Goal: Find specific page/section: Find specific page/section

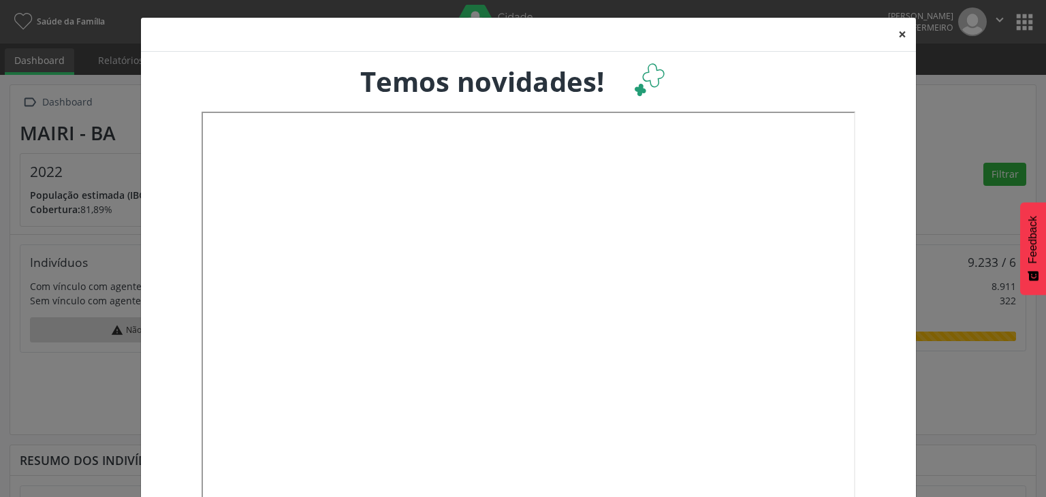
click at [895, 35] on button "×" at bounding box center [901, 34] width 27 height 33
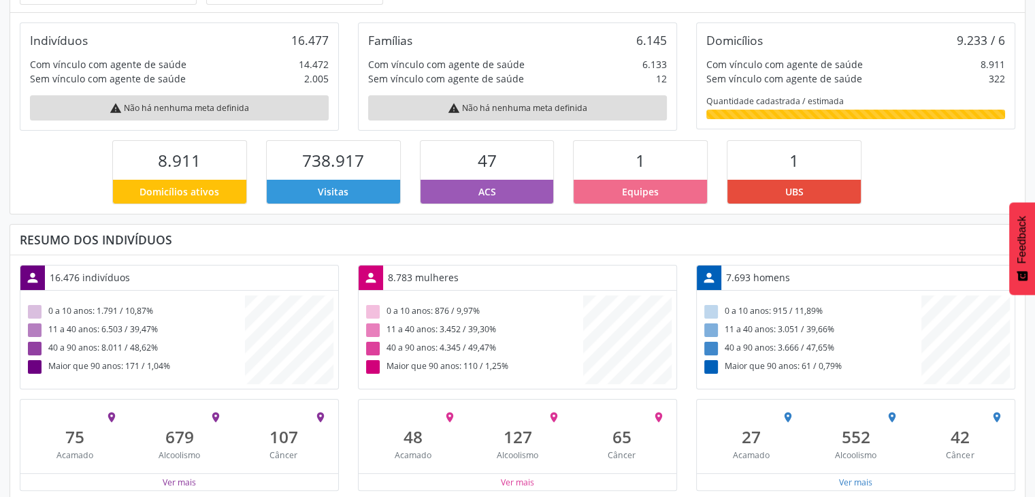
scroll to position [232, 0]
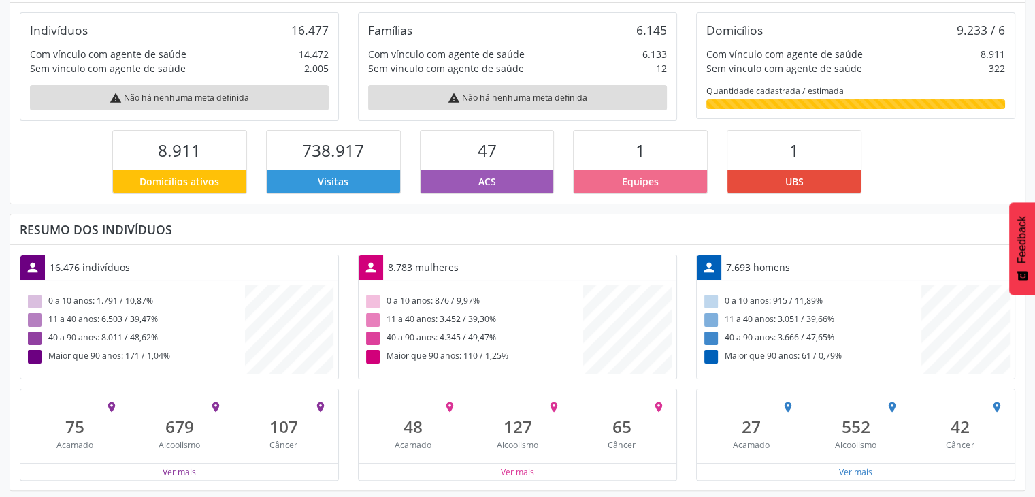
click at [392, 260] on div "8.783 mulheres" at bounding box center [423, 267] width 80 height 24
click at [69, 262] on div "16.476 indivíduos" at bounding box center [90, 267] width 90 height 24
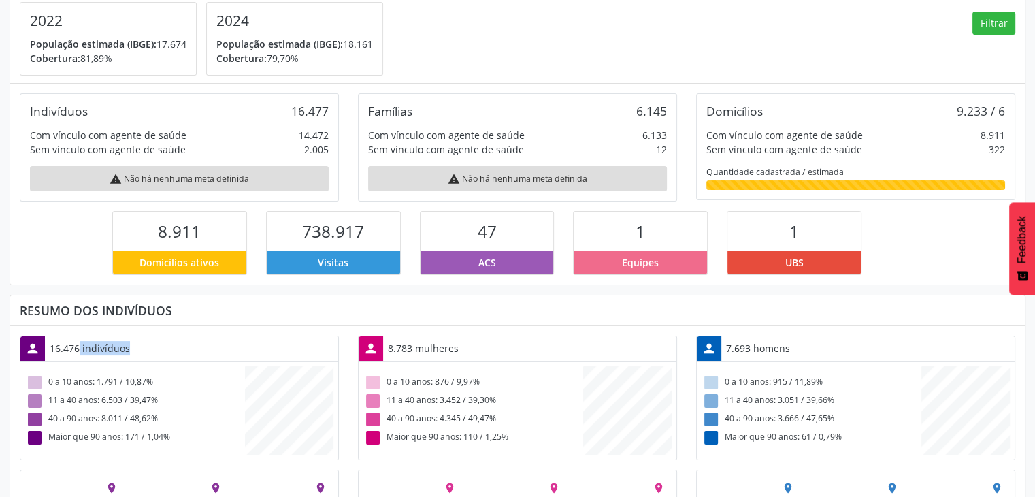
scroll to position [150, 0]
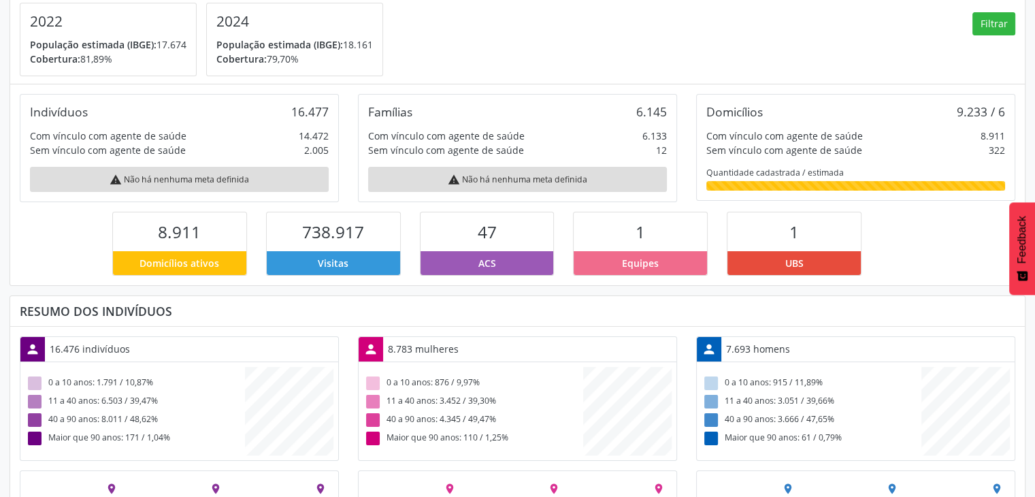
click at [649, 232] on div "1" at bounding box center [640, 231] width 133 height 39
click at [277, 116] on div "Indivíduos 16.477" at bounding box center [179, 111] width 299 height 15
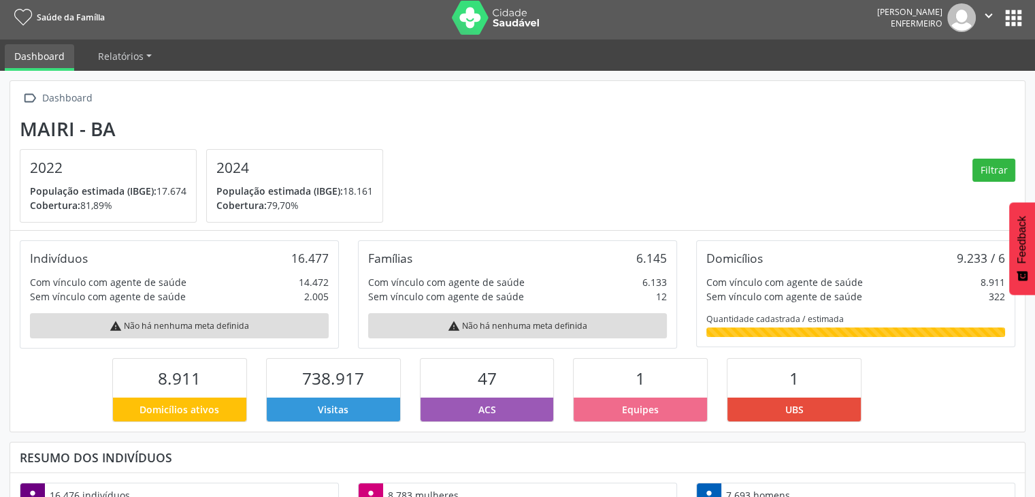
scroll to position [0, 0]
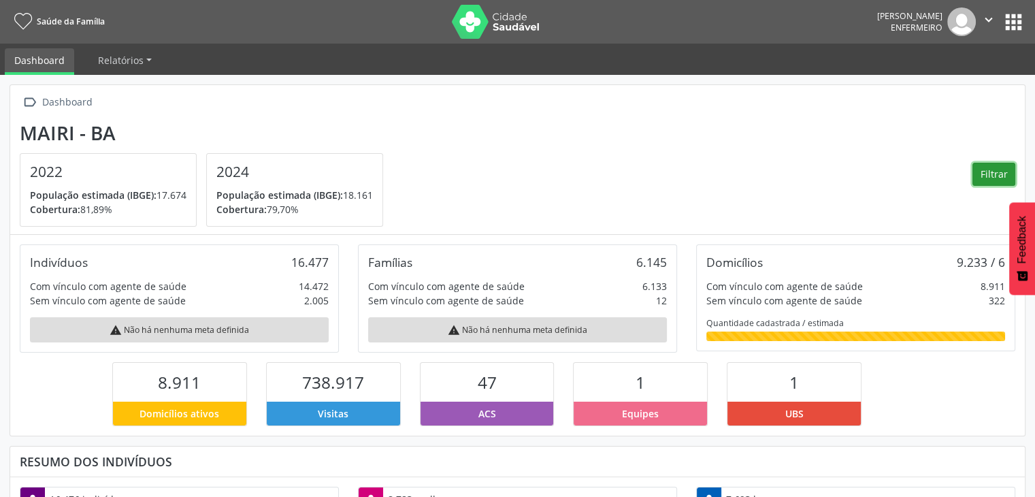
click at [991, 175] on button "Filtrar" at bounding box center [994, 174] width 43 height 23
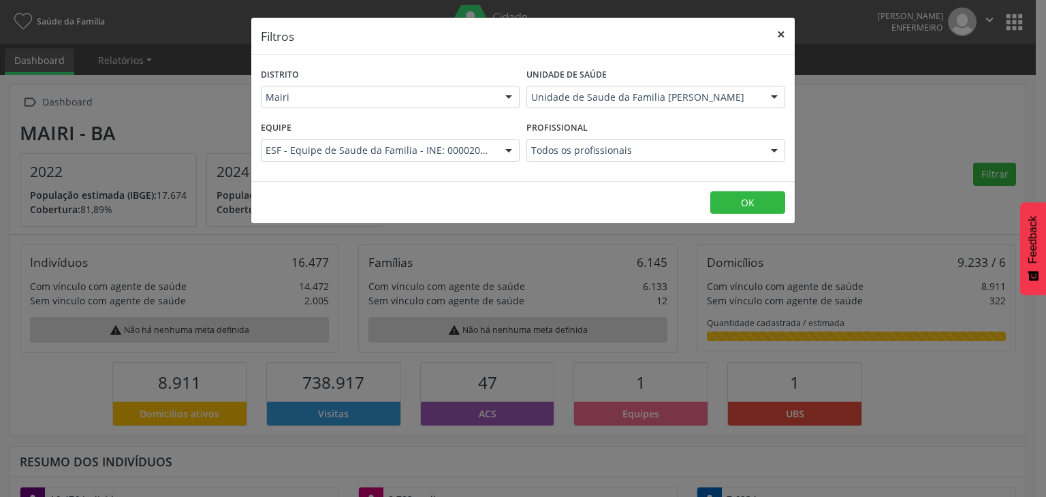
click at [776, 37] on button "×" at bounding box center [780, 34] width 27 height 33
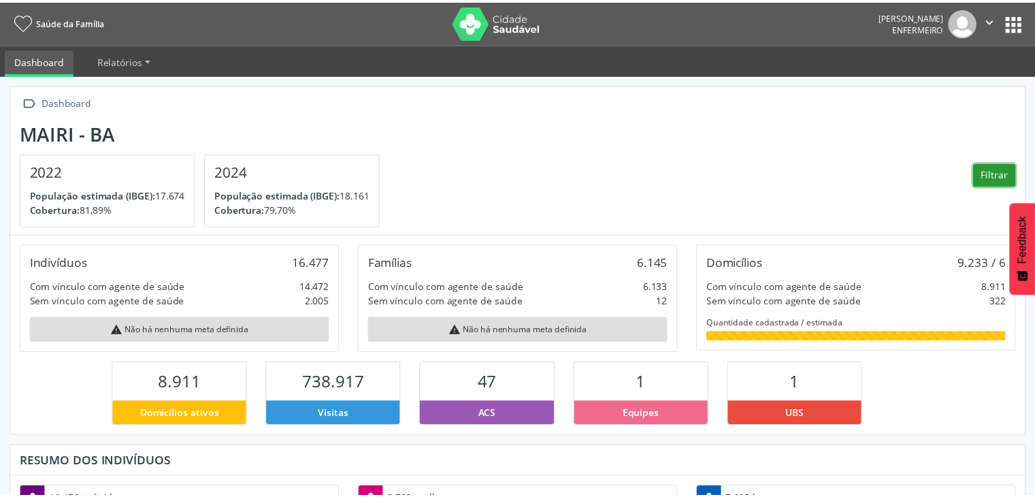
scroll to position [680506, 680393]
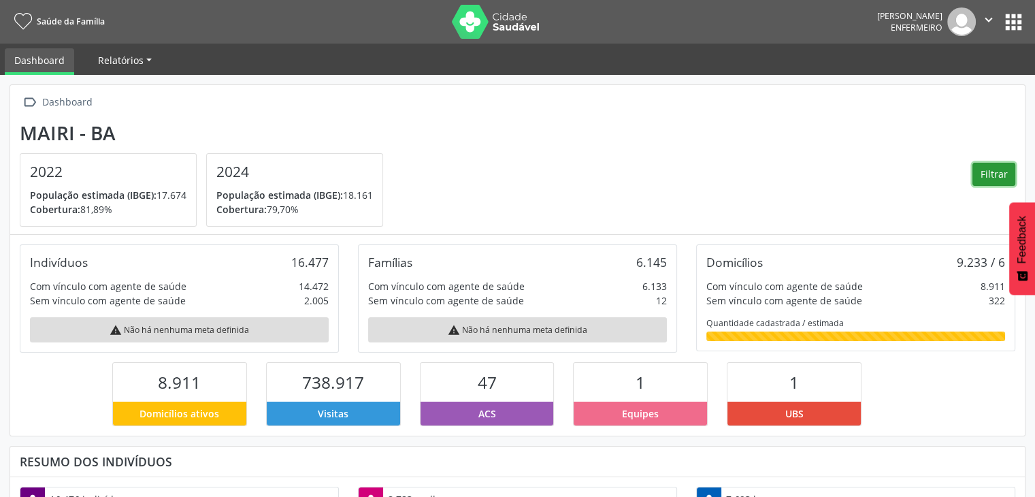
click at [136, 63] on span "Relatórios" at bounding box center [121, 60] width 46 height 13
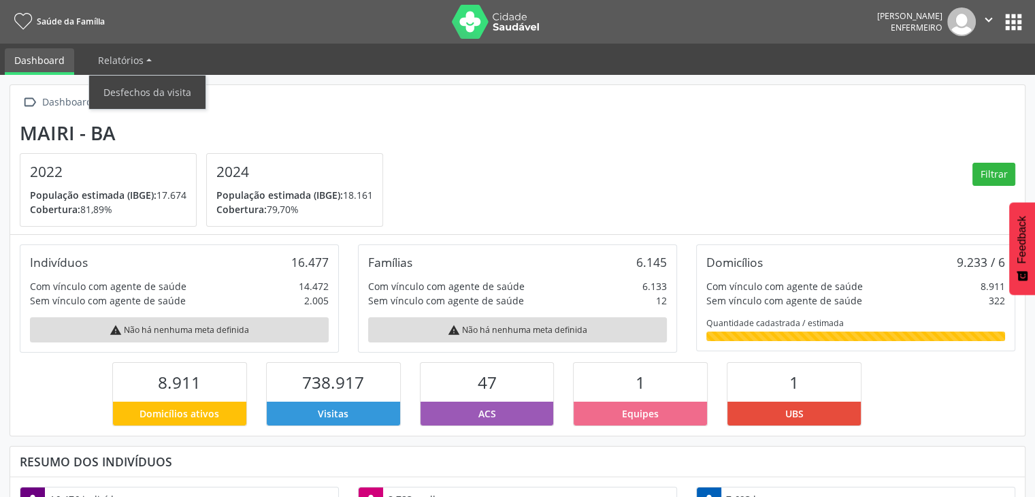
click at [221, 106] on div " Dashboard" at bounding box center [518, 103] width 996 height 20
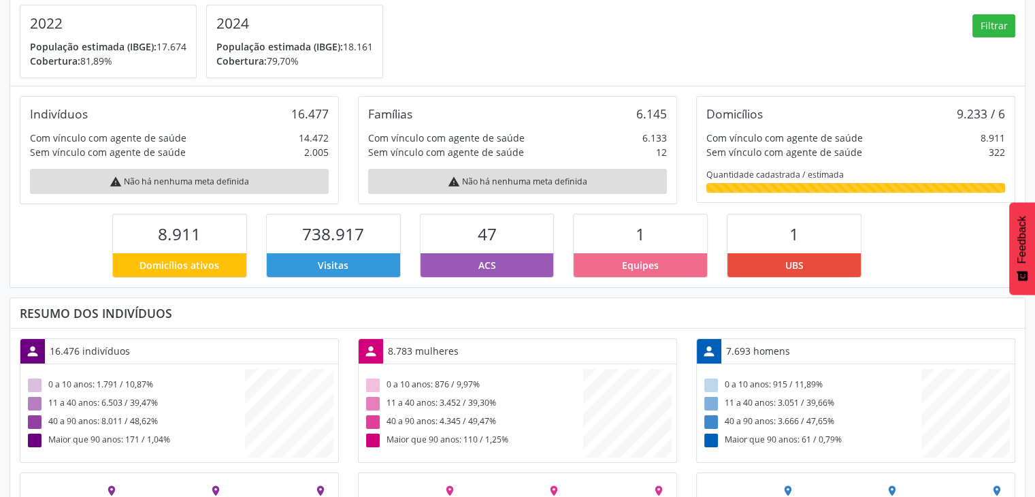
scroll to position [232, 0]
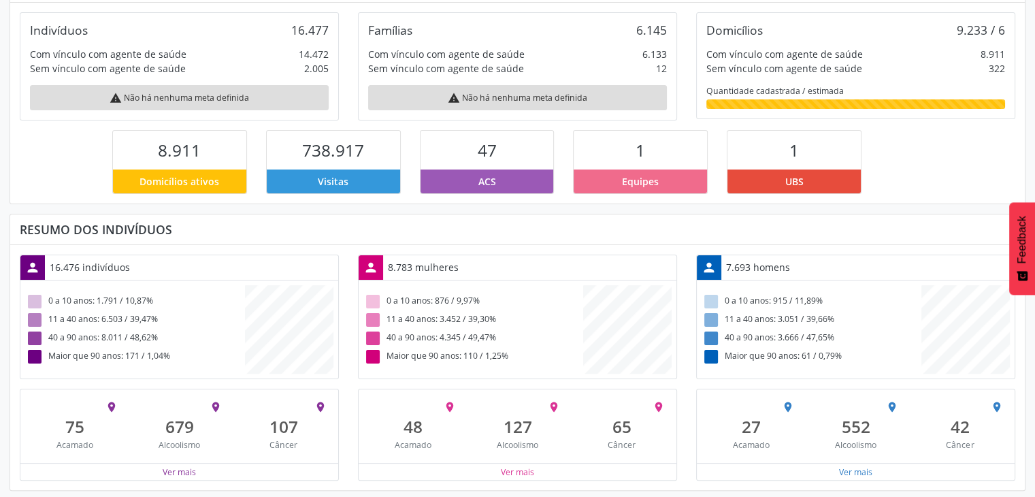
click at [215, 150] on div "8.911" at bounding box center [179, 150] width 133 height 39
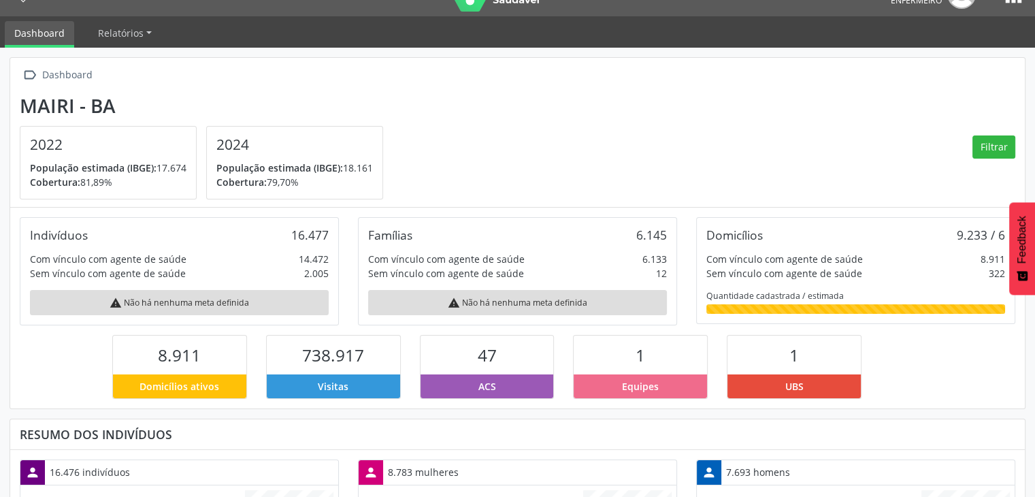
scroll to position [0, 0]
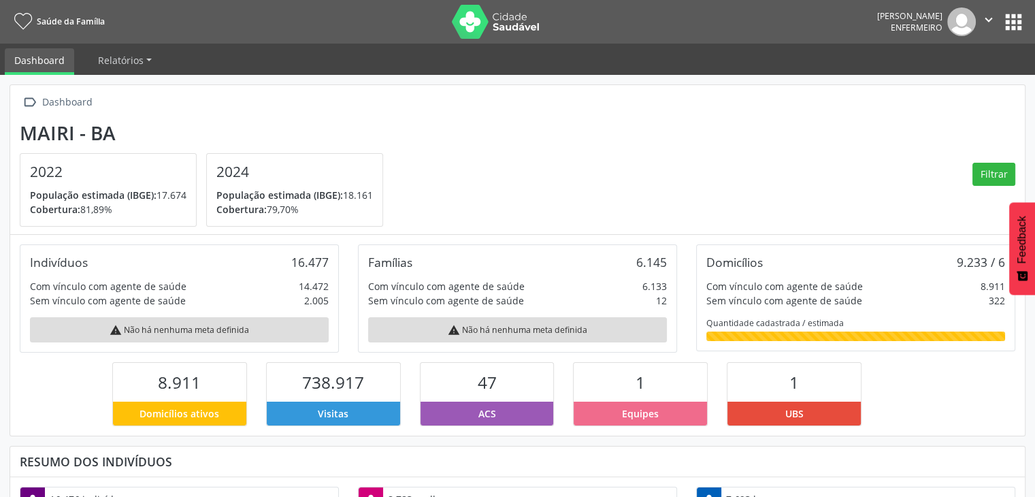
click at [1009, 17] on button "apps" at bounding box center [1014, 22] width 24 height 24
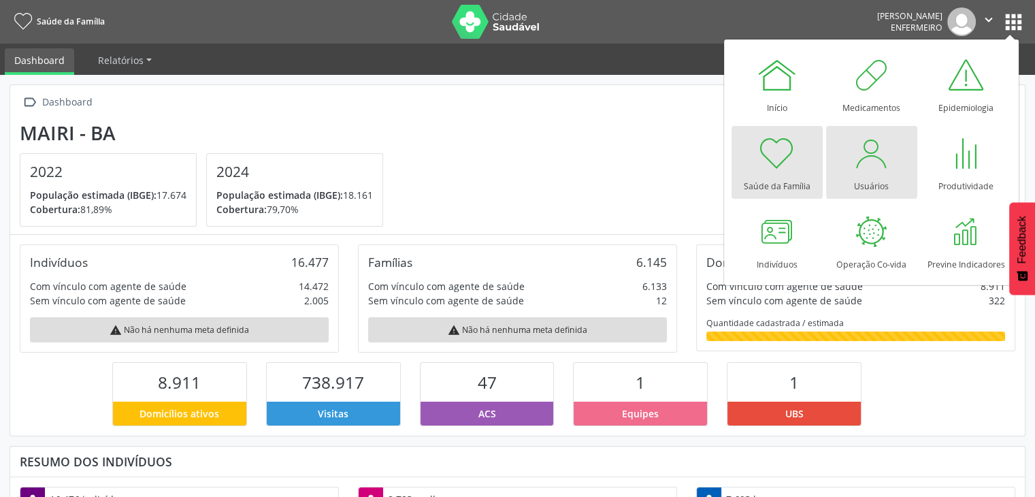
click at [875, 159] on div at bounding box center [872, 153] width 41 height 41
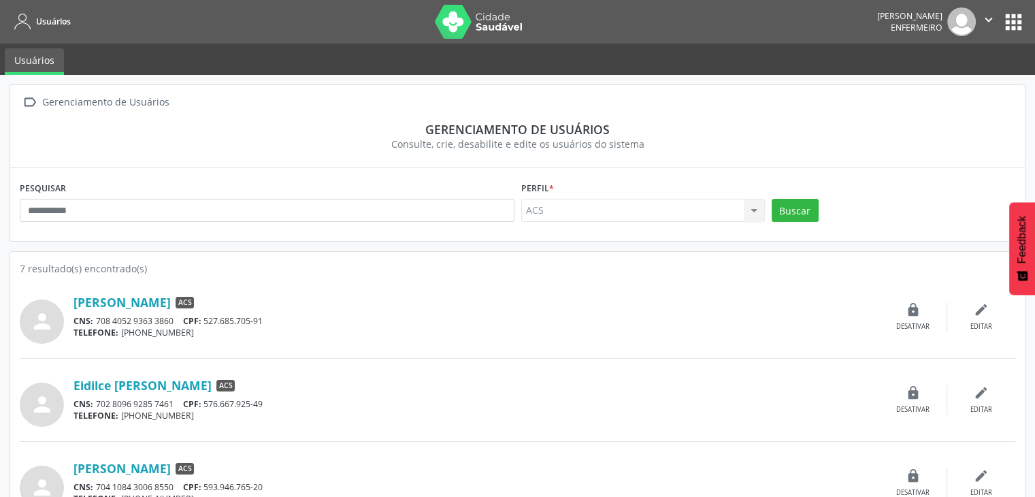
click at [1010, 22] on button "apps" at bounding box center [1014, 22] width 24 height 24
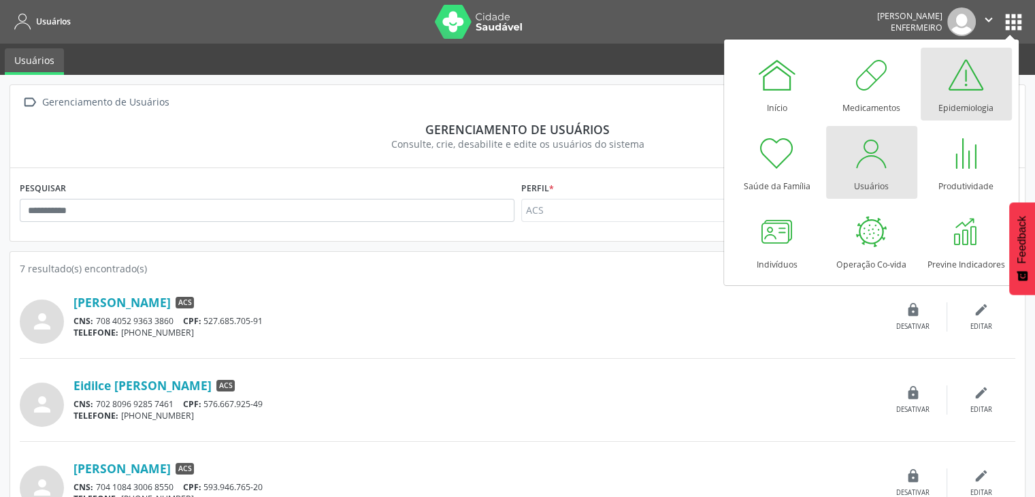
click at [955, 100] on div "Epidemiologia" at bounding box center [966, 104] width 55 height 18
